Goal: Transaction & Acquisition: Purchase product/service

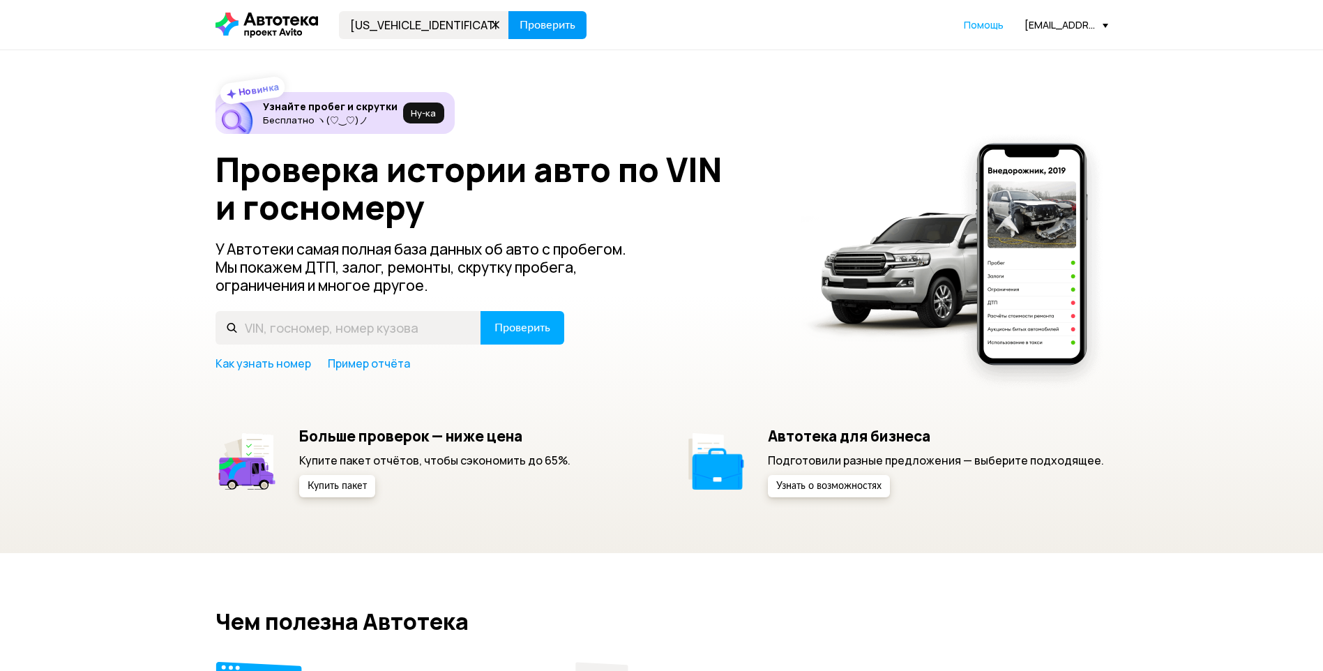
type input "[US_VEHICLE_IDENTIFICATION_NUMBER]"
click at [556, 29] on span "Проверить" at bounding box center [548, 25] width 56 height 11
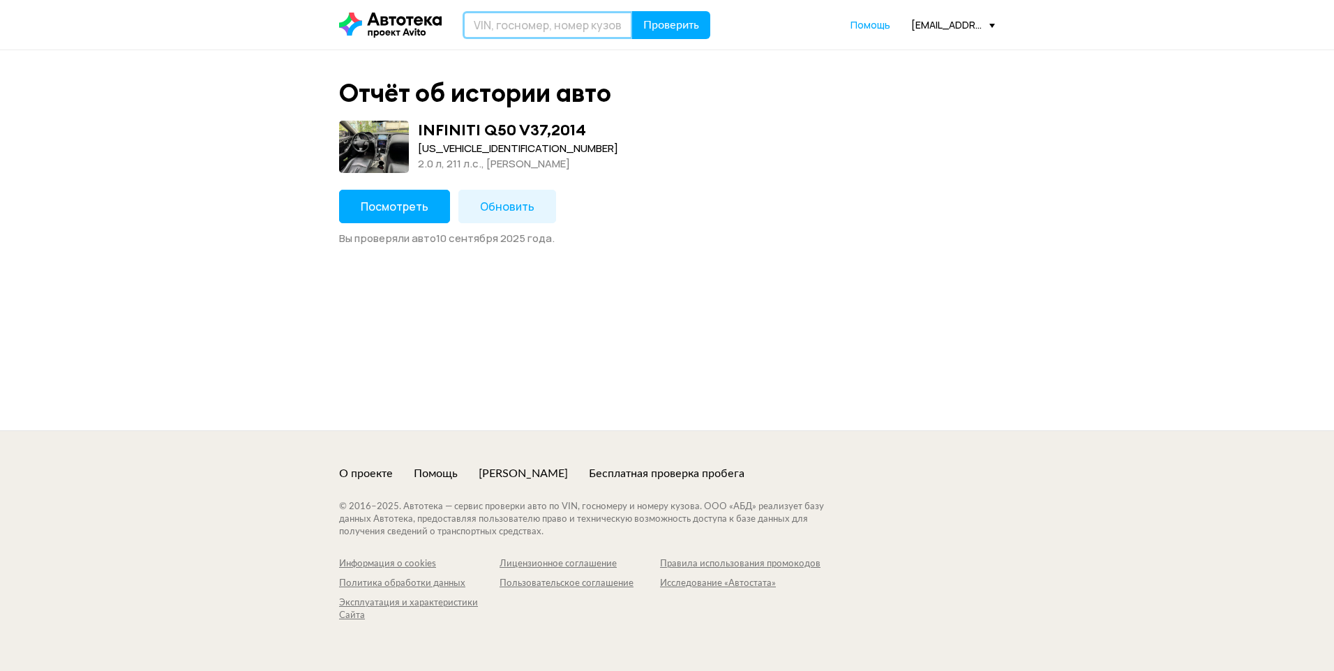
click at [474, 19] on input "text" at bounding box center [548, 25] width 170 height 28
paste input "[VEHICLE_IDENTIFICATION_NUMBER]"
type input "[VEHICLE_IDENTIFICATION_NUMBER]"
click at [670, 28] on span "Проверить" at bounding box center [671, 25] width 56 height 11
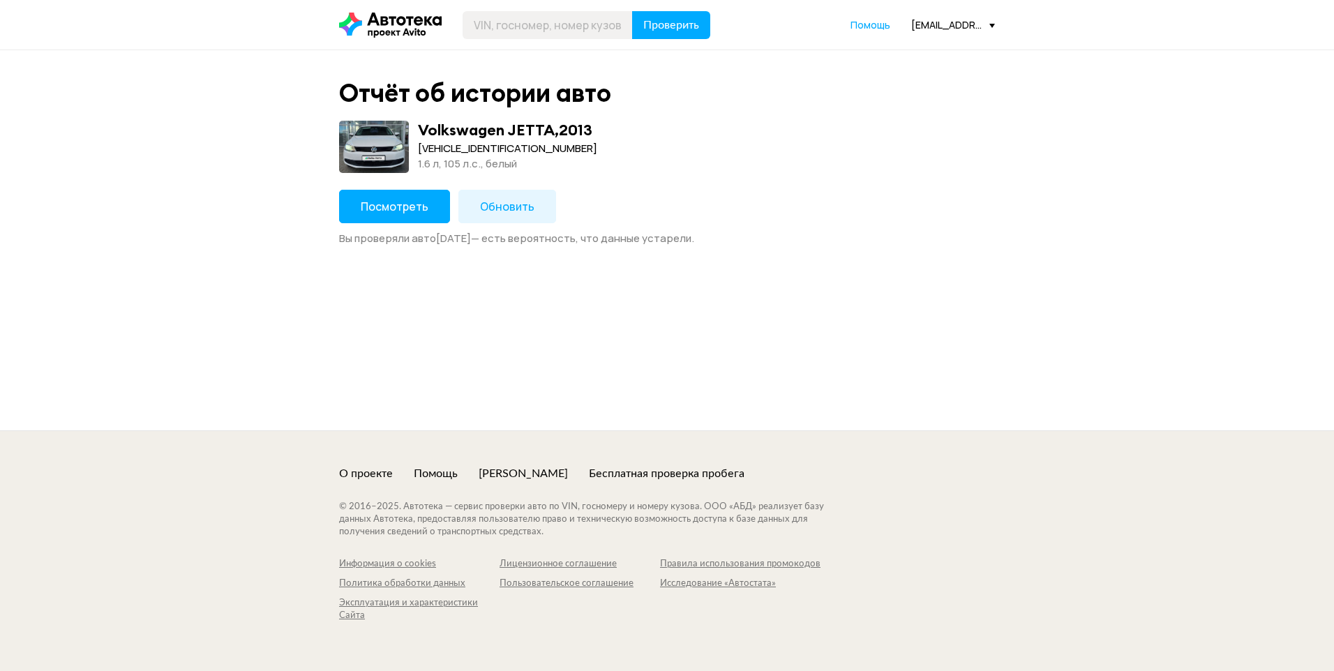
click at [398, 203] on span "Посмотреть" at bounding box center [395, 206] width 68 height 15
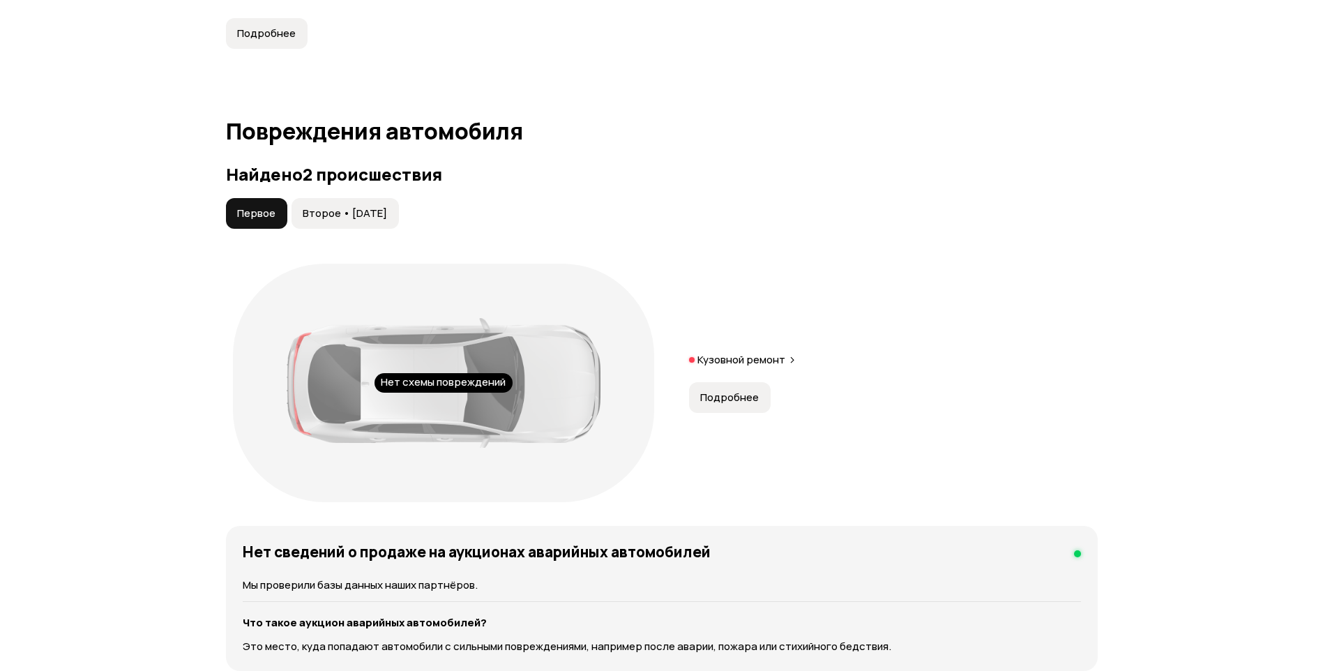
scroll to position [1326, 0]
click at [719, 403] on span "Подробнее" at bounding box center [729, 399] width 59 height 14
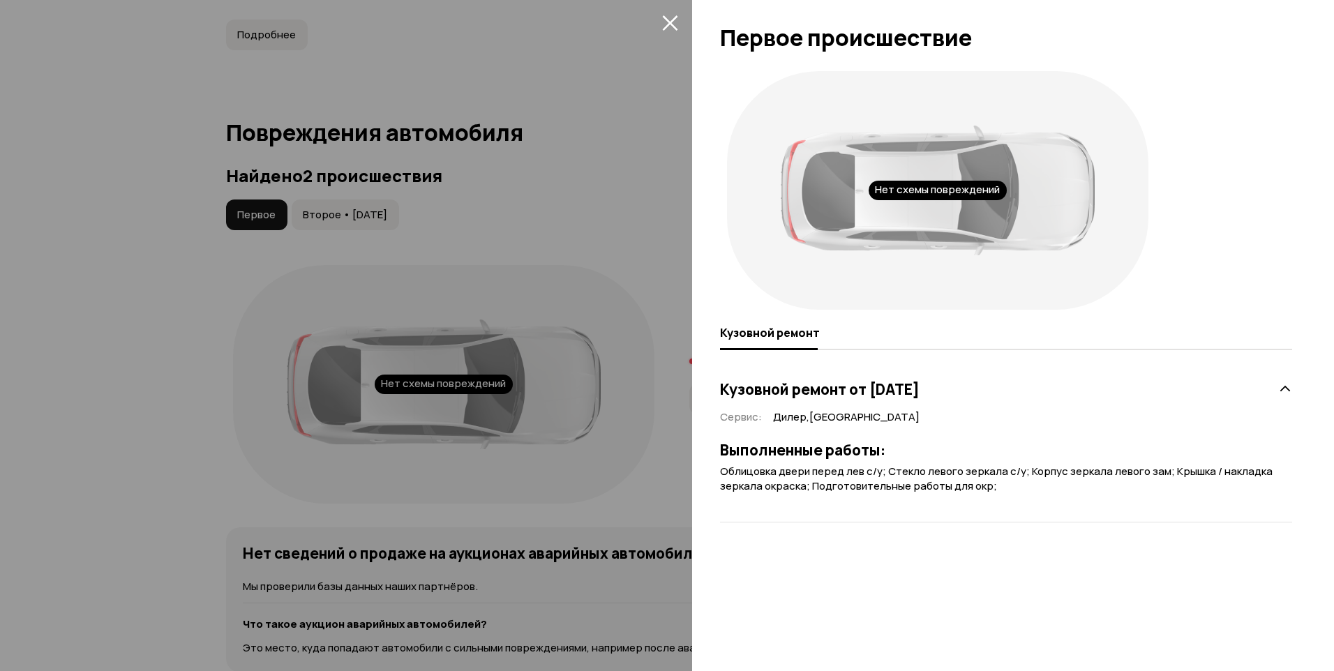
click at [573, 114] on div at bounding box center [667, 335] width 1334 height 671
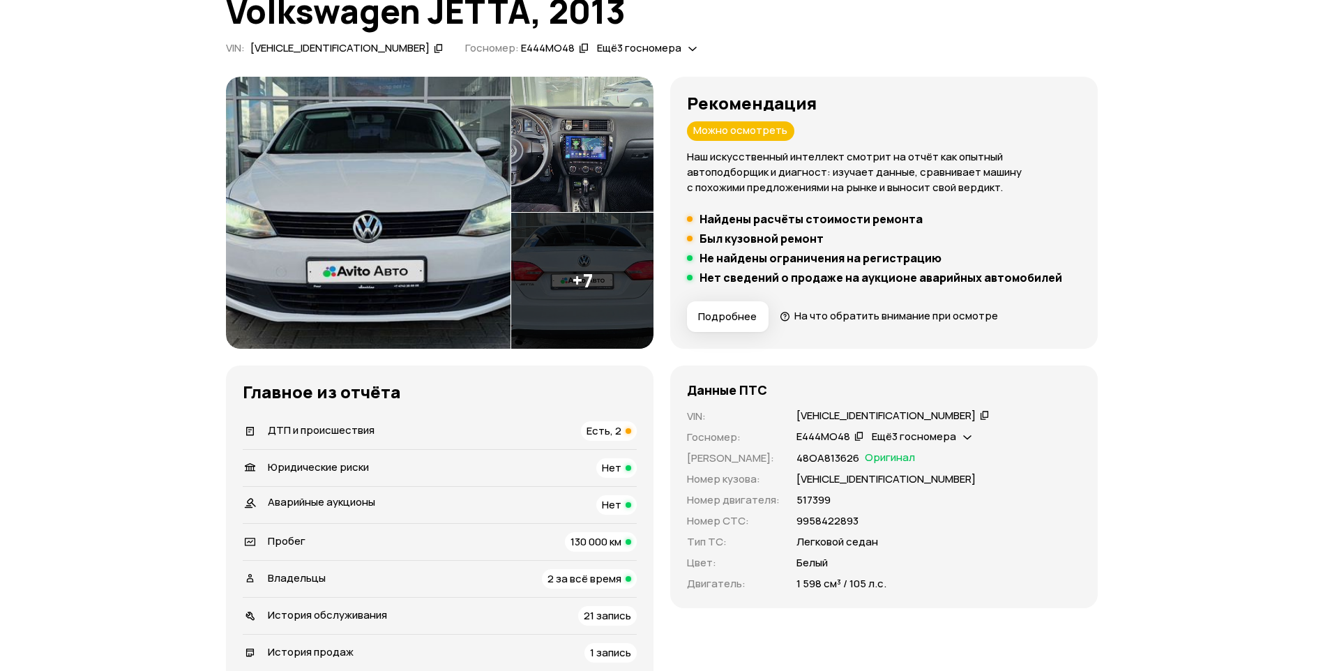
scroll to position [209, 0]
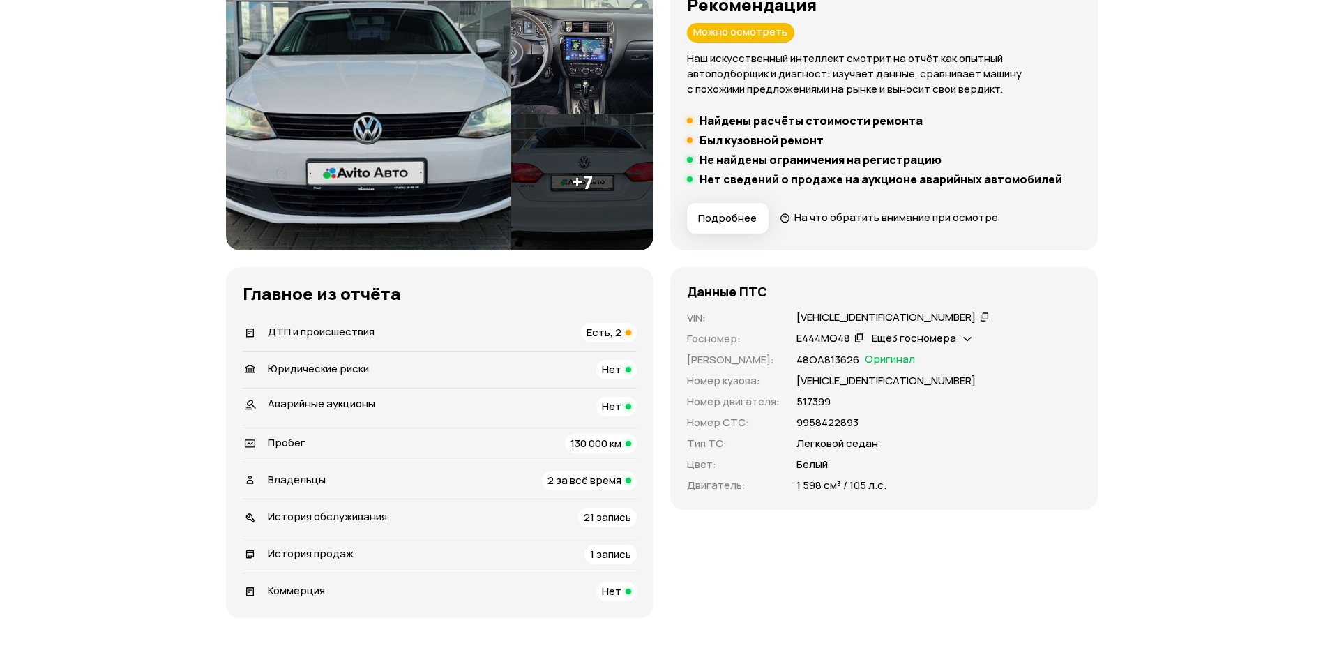
click at [858, 322] on div "[VEHICLE_IDENTIFICATION_NUMBER]" at bounding box center [886, 317] width 179 height 15
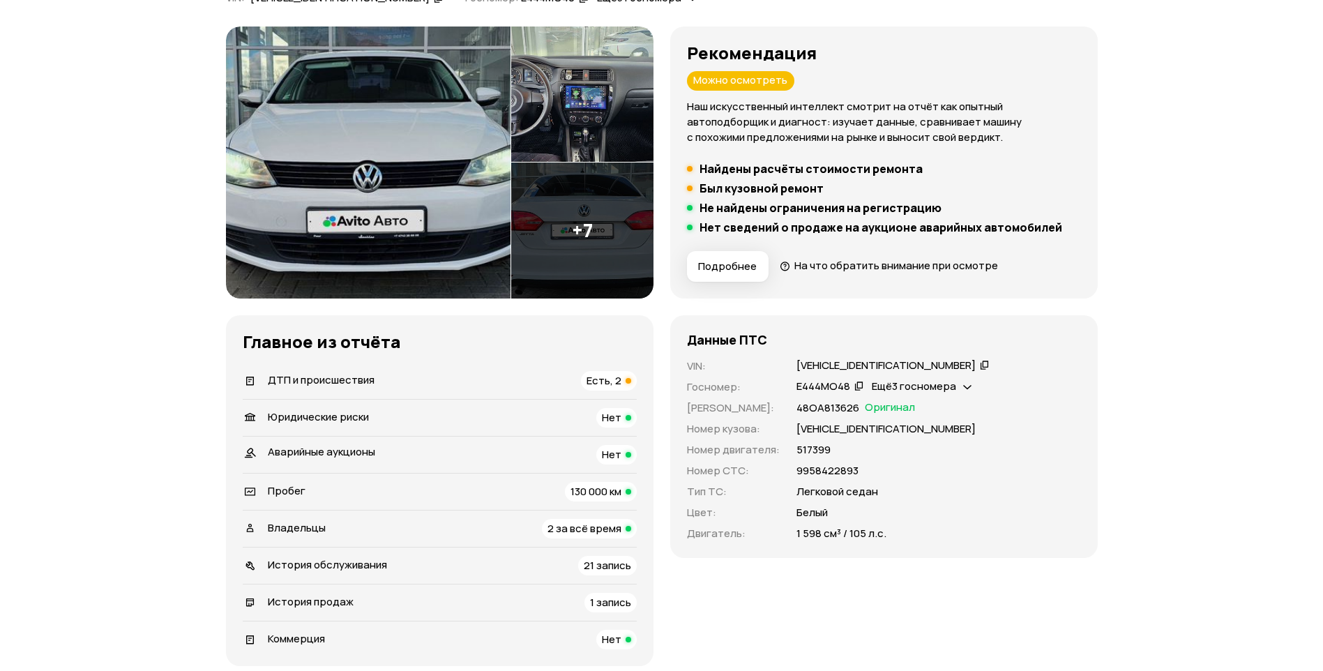
scroll to position [0, 0]
